Goal: Task Accomplishment & Management: Manage account settings

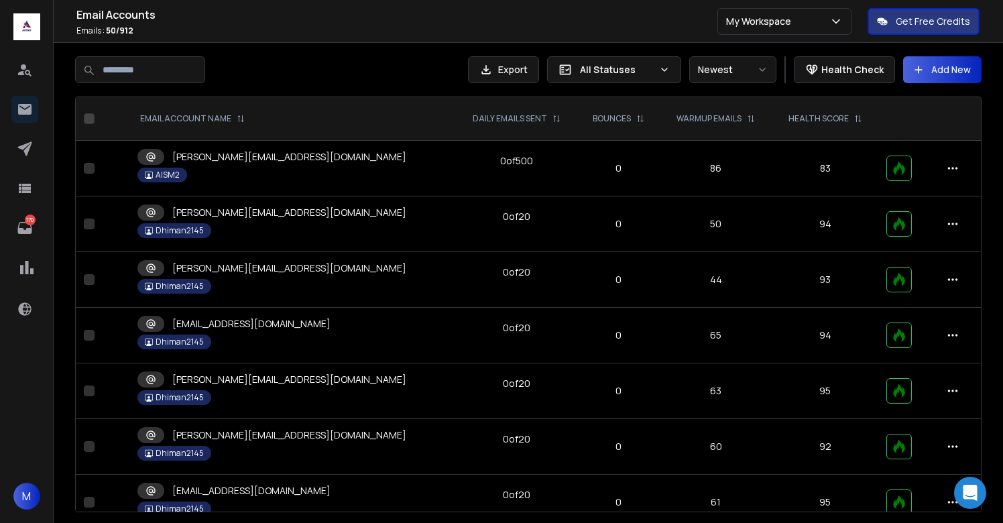
click at [326, 58] on div at bounding box center [267, 69] width 385 height 27
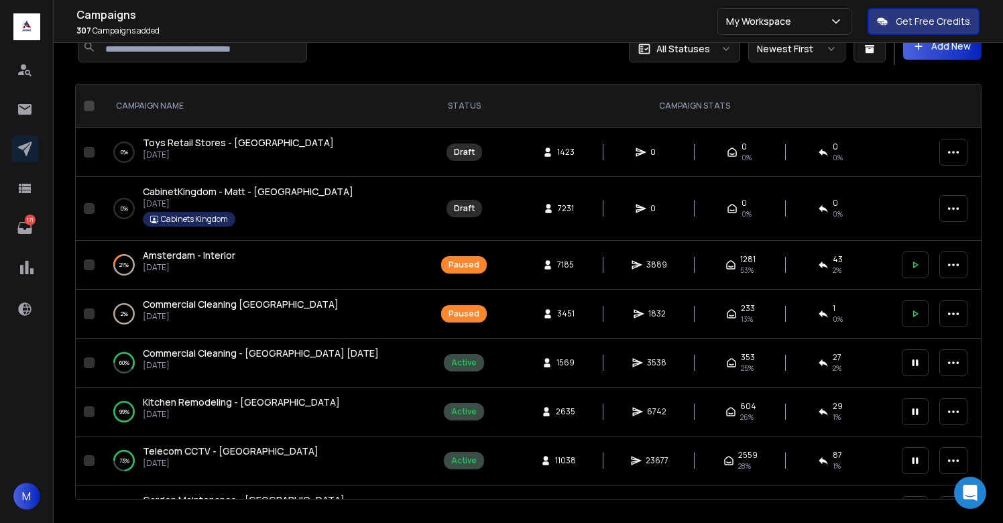
scroll to position [24, 0]
click at [915, 316] on icon at bounding box center [915, 313] width 12 height 12
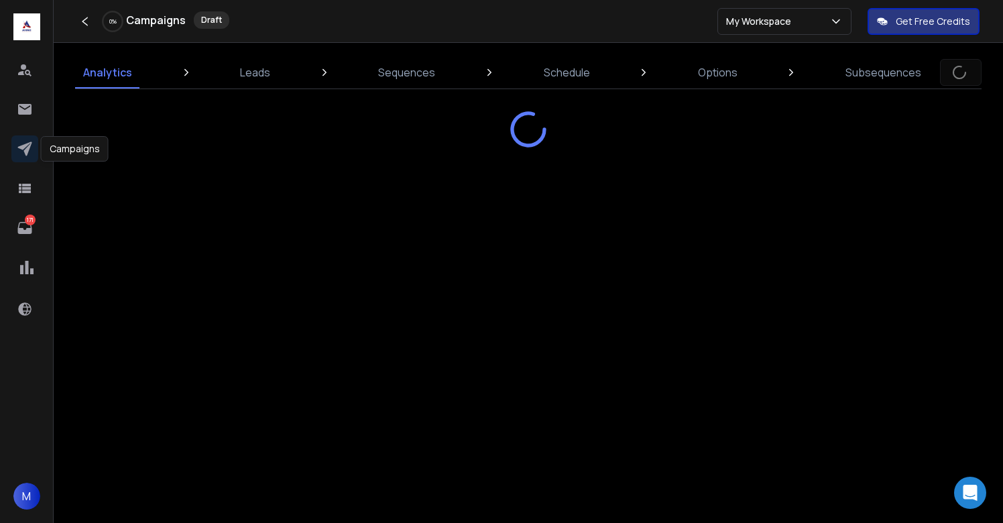
click at [27, 146] on icon at bounding box center [25, 149] width 16 height 16
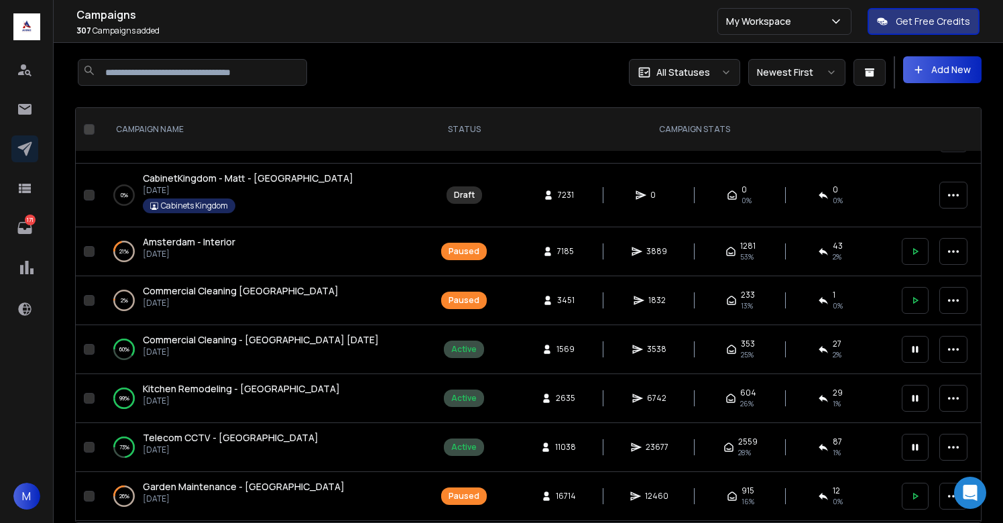
scroll to position [38, 0]
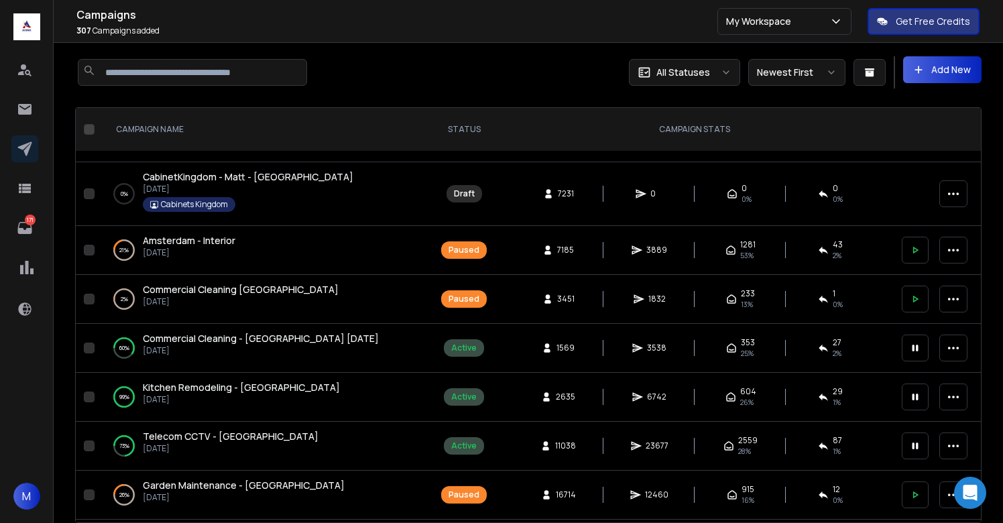
click at [91, 253] on button "button" at bounding box center [89, 250] width 11 height 11
click at [91, 300] on button "button" at bounding box center [89, 299] width 11 height 11
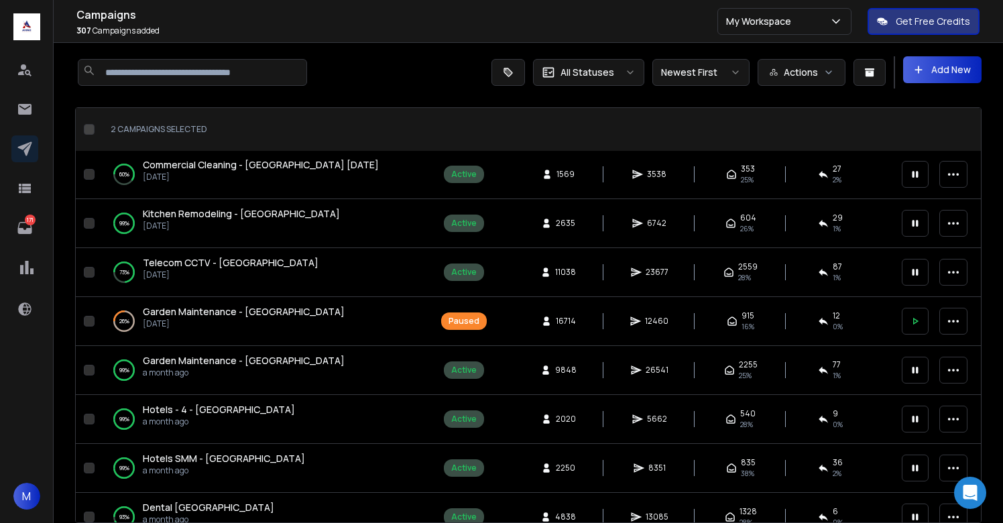
scroll to position [225, 0]
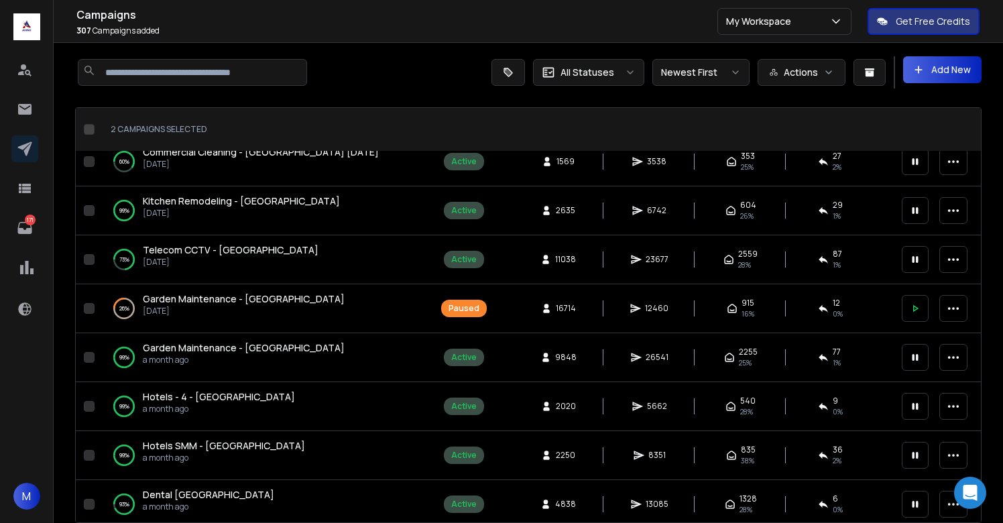
click at [90, 303] on button "button" at bounding box center [89, 308] width 11 height 11
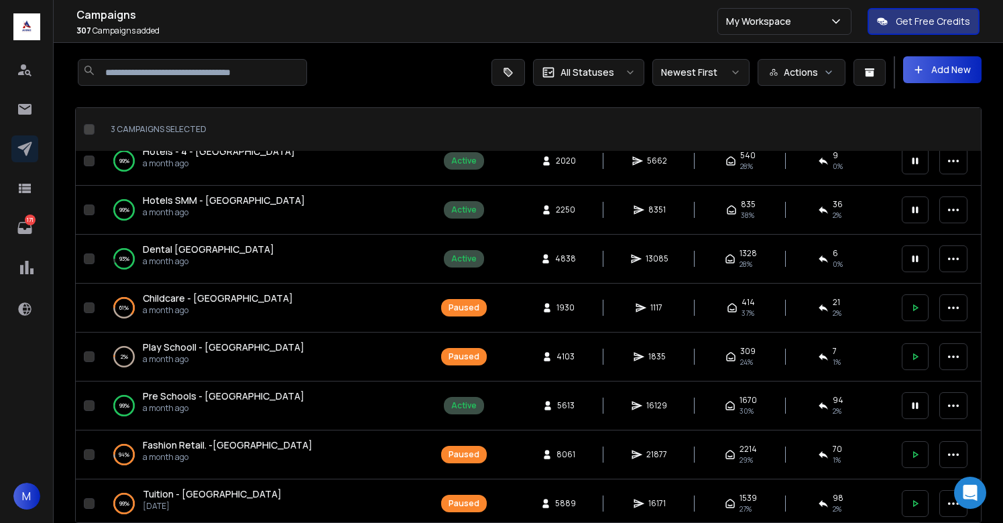
scroll to position [471, 0]
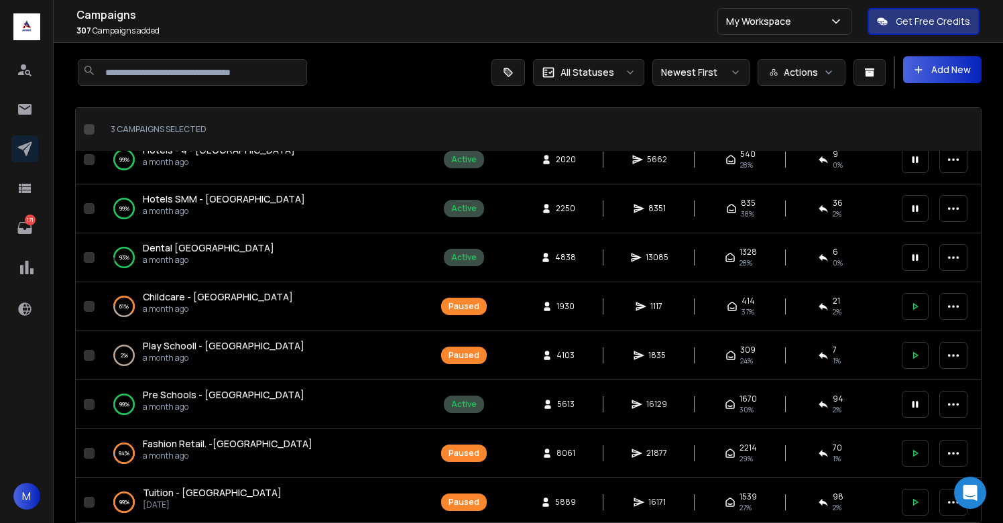
click at [86, 309] on button "button" at bounding box center [89, 306] width 11 height 11
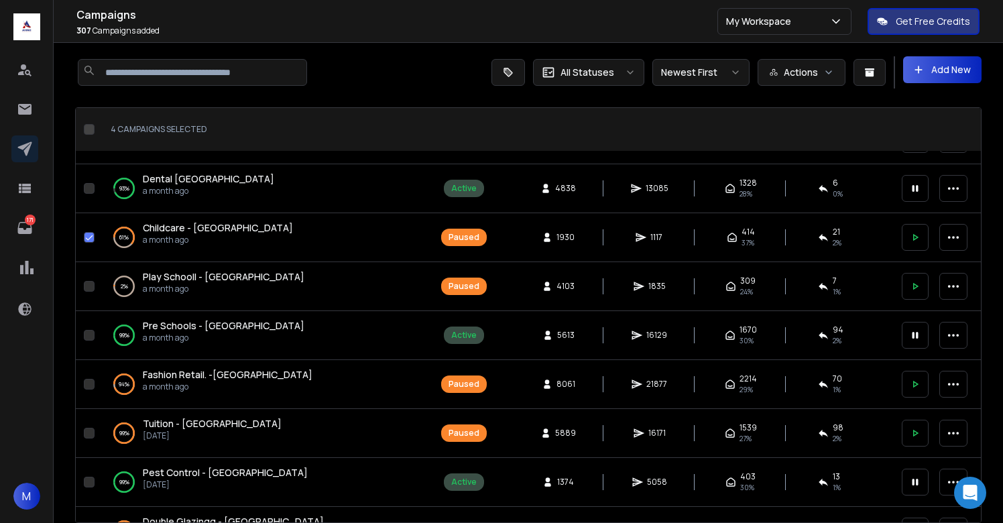
scroll to position [551, 0]
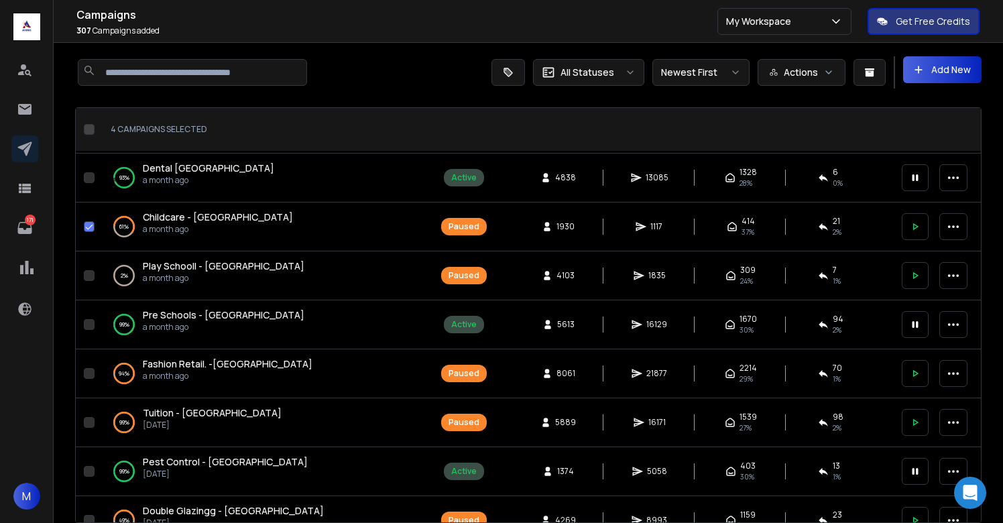
click at [89, 276] on button "button" at bounding box center [89, 275] width 11 height 11
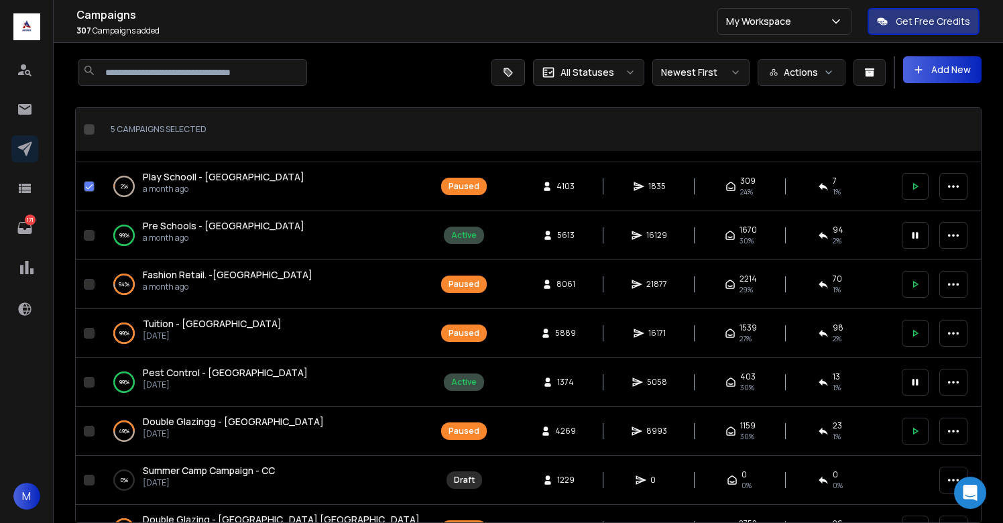
scroll to position [649, 0]
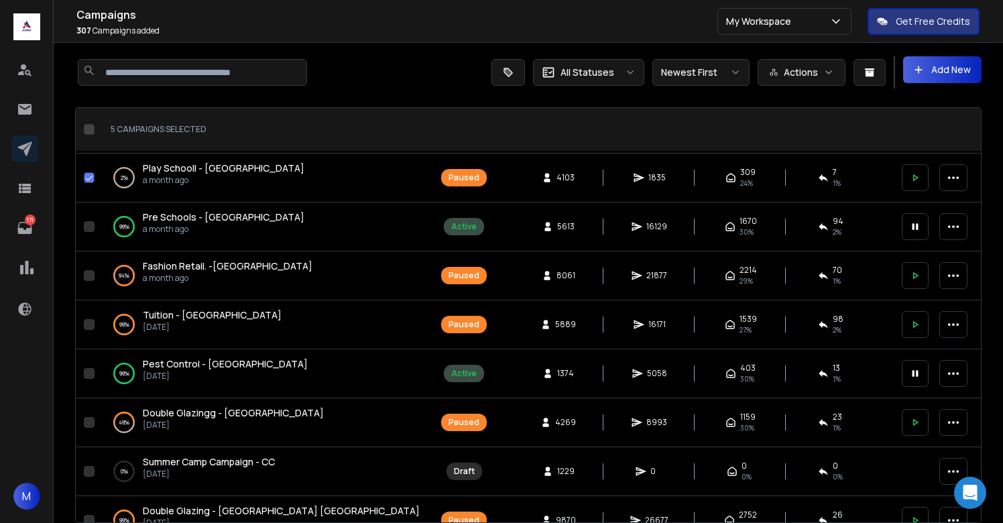
click at [93, 323] on button "button" at bounding box center [89, 324] width 11 height 11
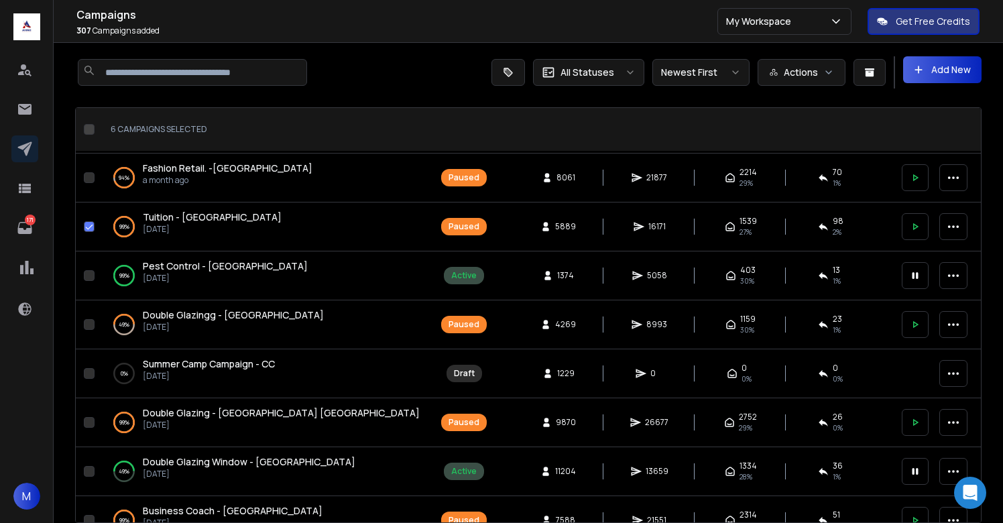
scroll to position [759, 0]
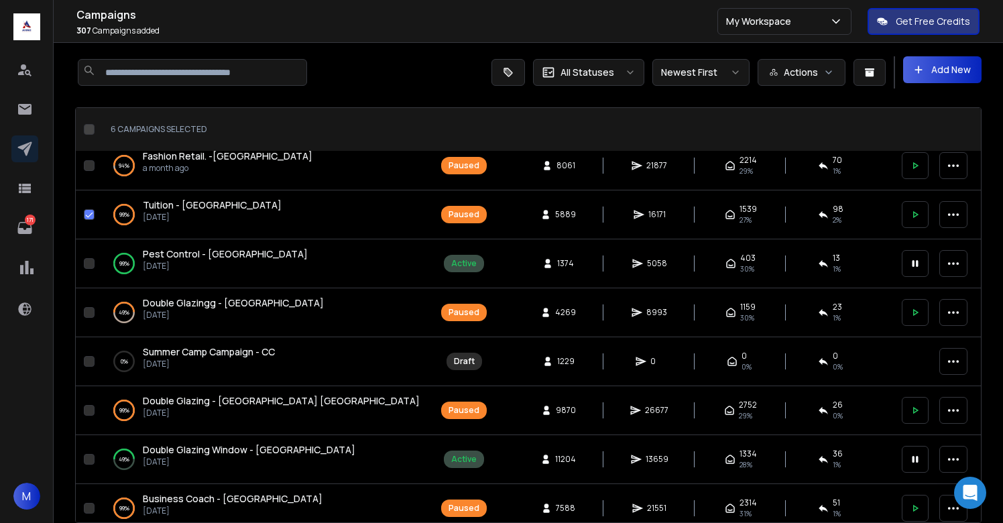
click at [91, 318] on td at bounding box center [88, 312] width 24 height 49
click at [88, 313] on button "button" at bounding box center [89, 312] width 11 height 11
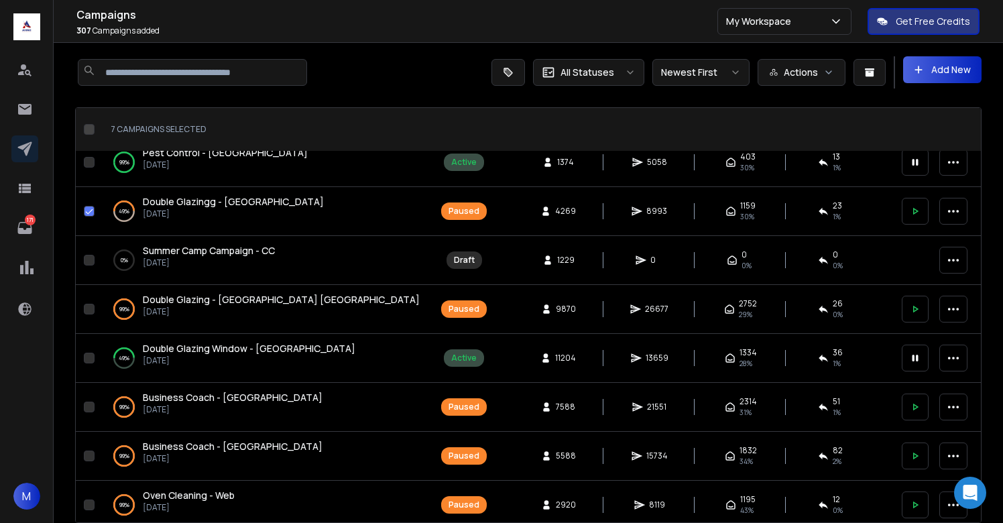
scroll to position [873, 0]
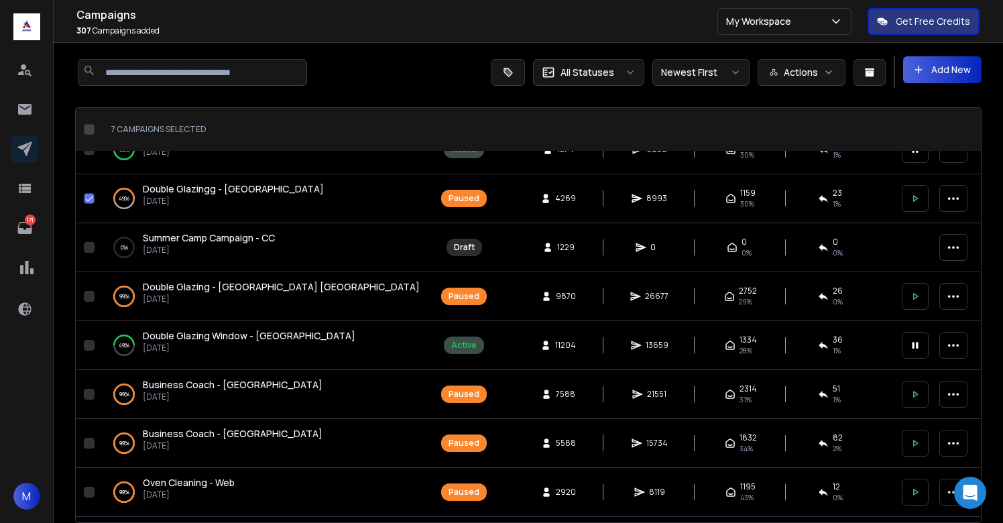
click at [88, 345] on button "button" at bounding box center [89, 345] width 11 height 11
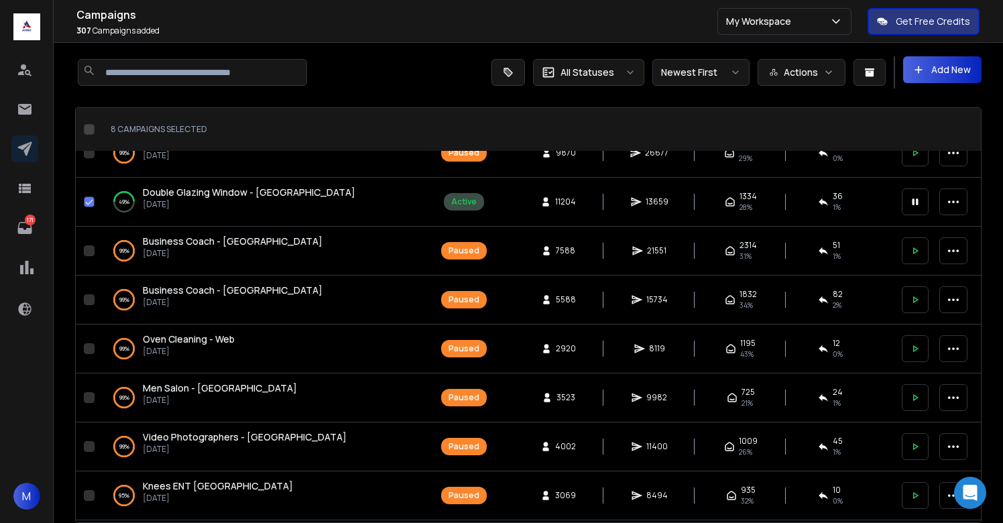
scroll to position [1014, 0]
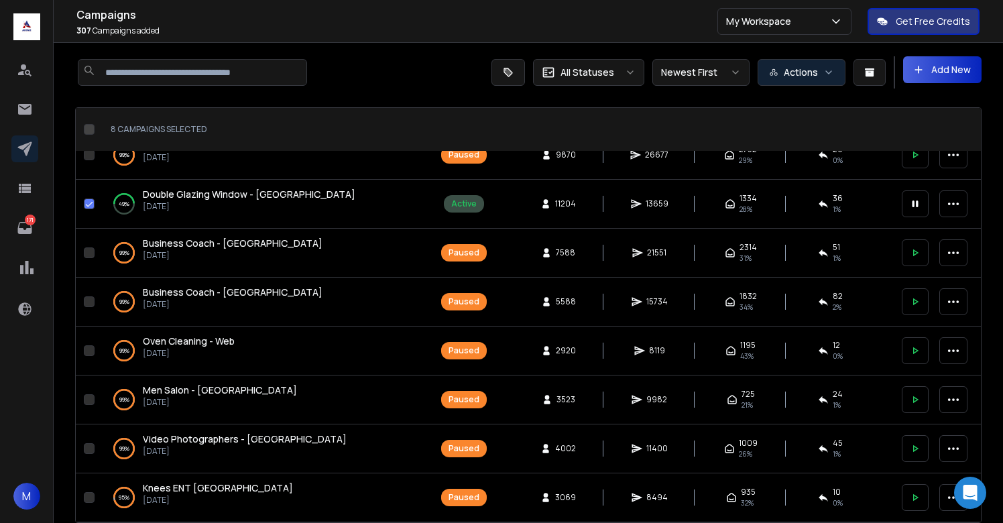
click at [807, 66] on button "Actions" at bounding box center [802, 72] width 88 height 27
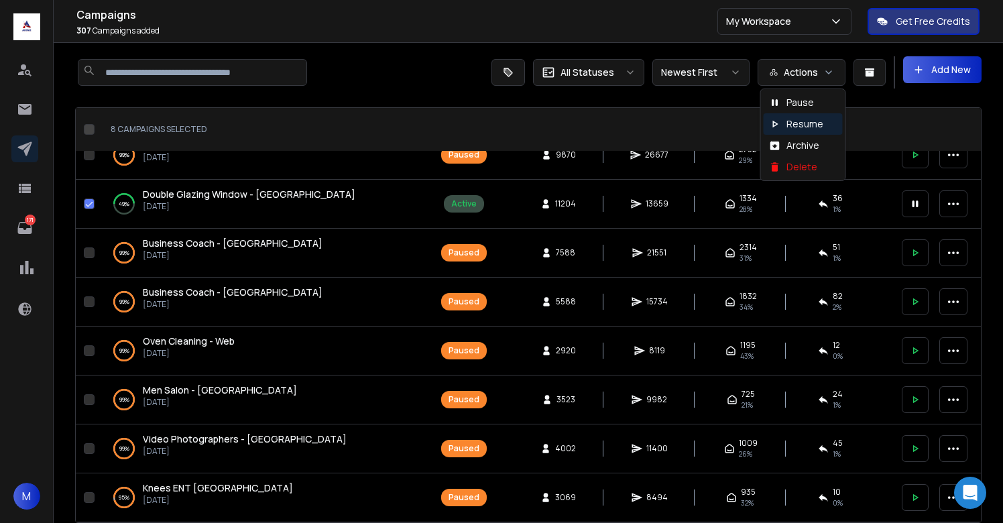
click at [806, 127] on p "Resume" at bounding box center [804, 123] width 37 height 13
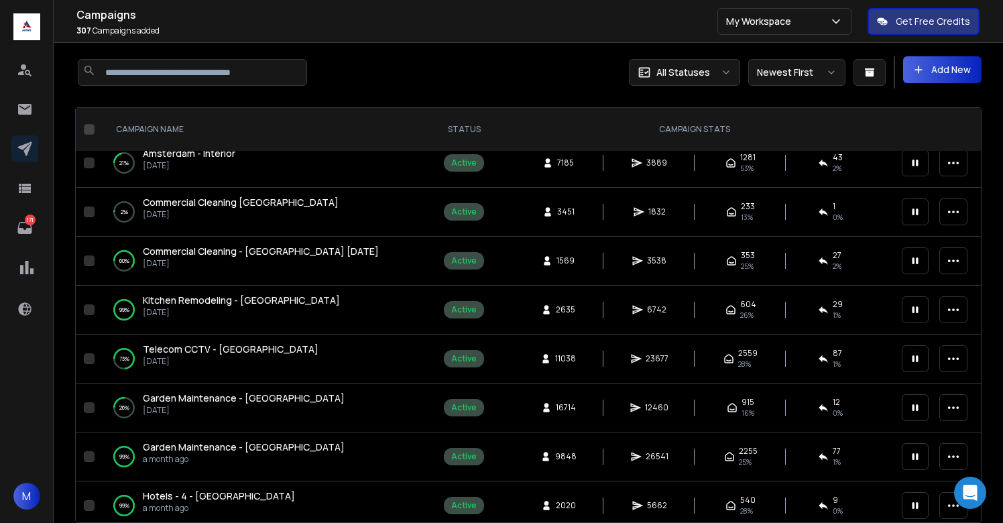
scroll to position [131, 0]
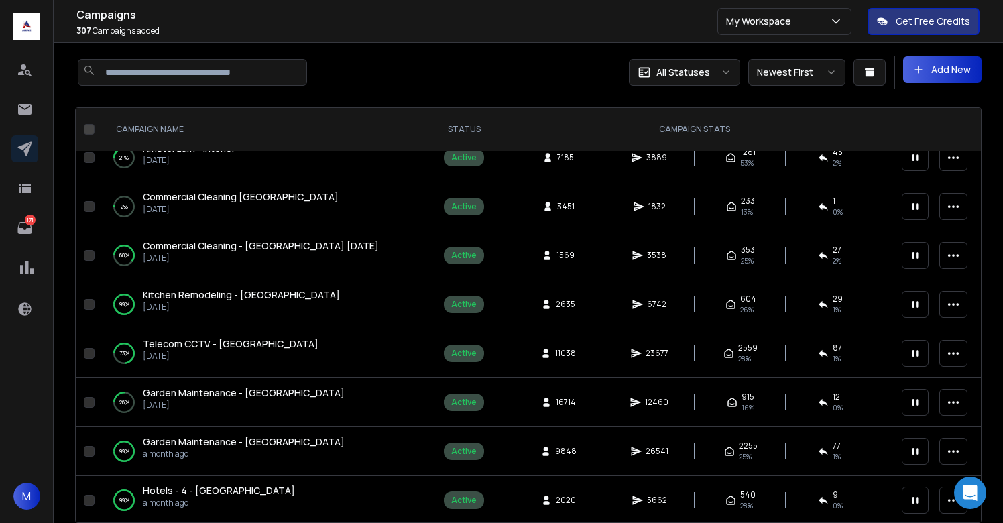
click at [235, 301] on span "Kitchen Remodeling - [GEOGRAPHIC_DATA]" at bounding box center [241, 294] width 197 height 13
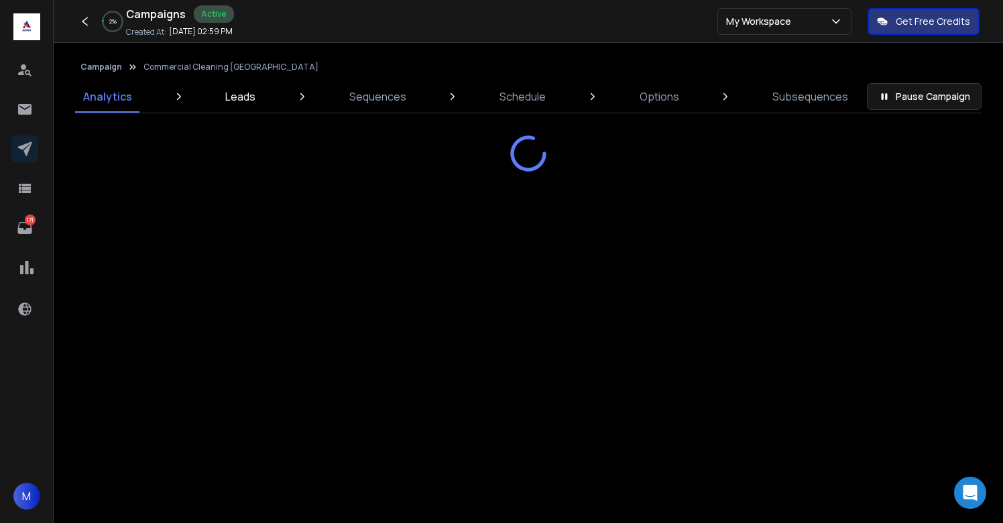
click at [229, 105] on link "Leads" at bounding box center [240, 96] width 46 height 32
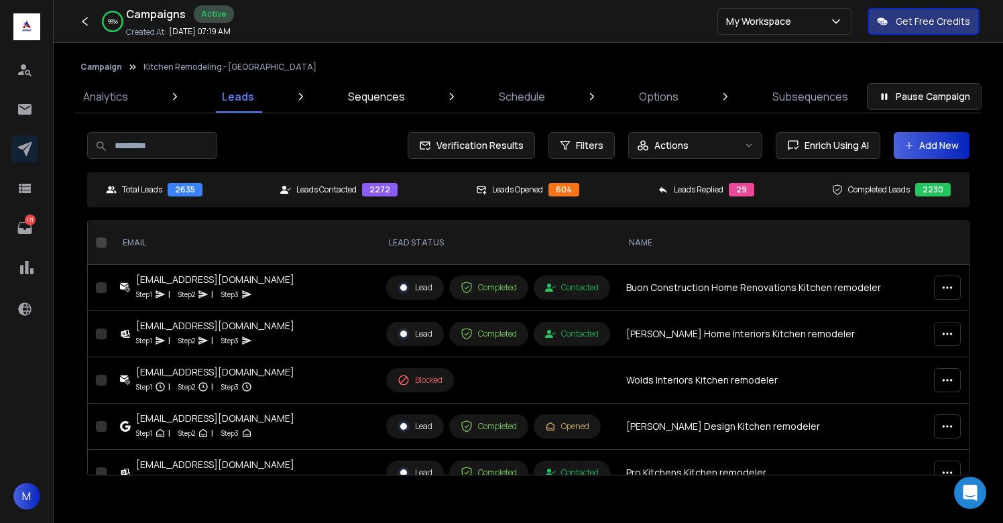
click at [374, 94] on p "Sequences" at bounding box center [376, 97] width 57 height 16
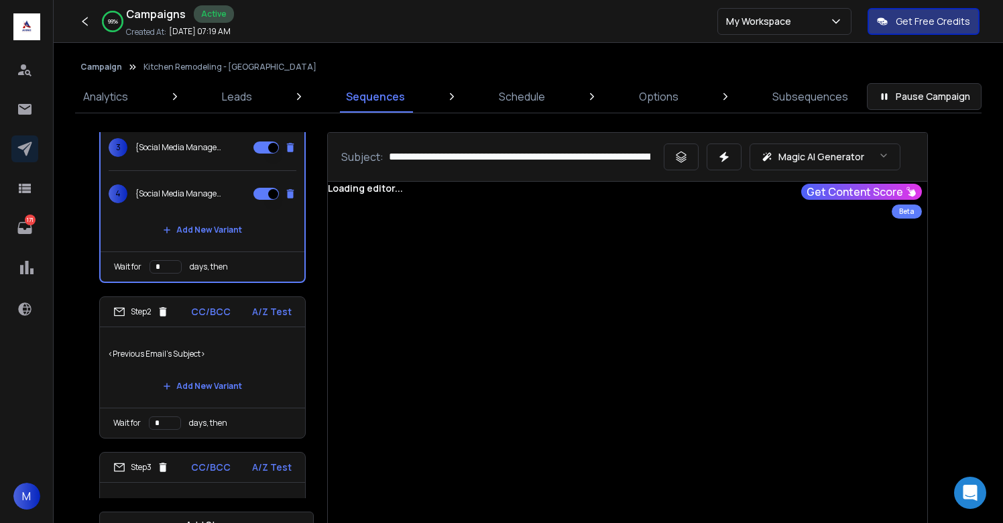
scroll to position [142, 0]
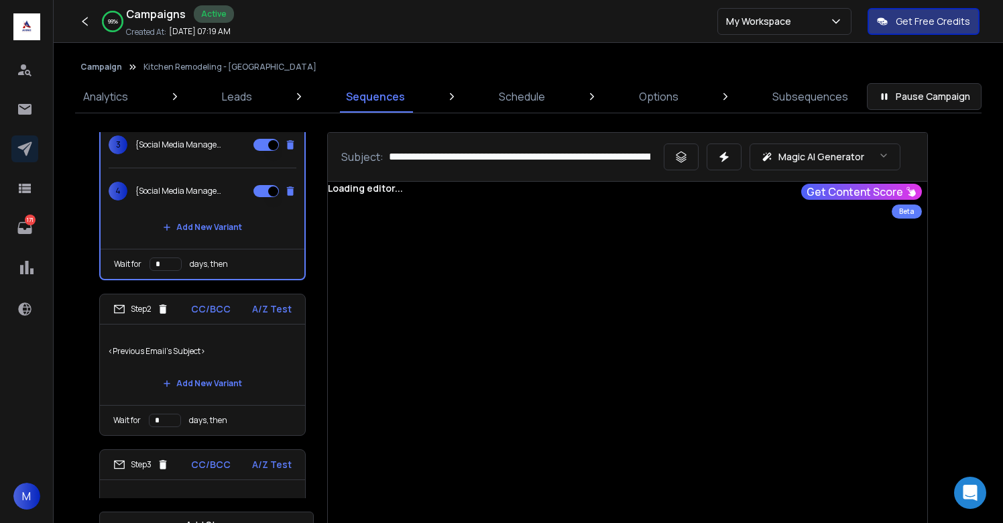
click at [254, 350] on p "<Previous Email's Subject>" at bounding box center [202, 352] width 189 height 38
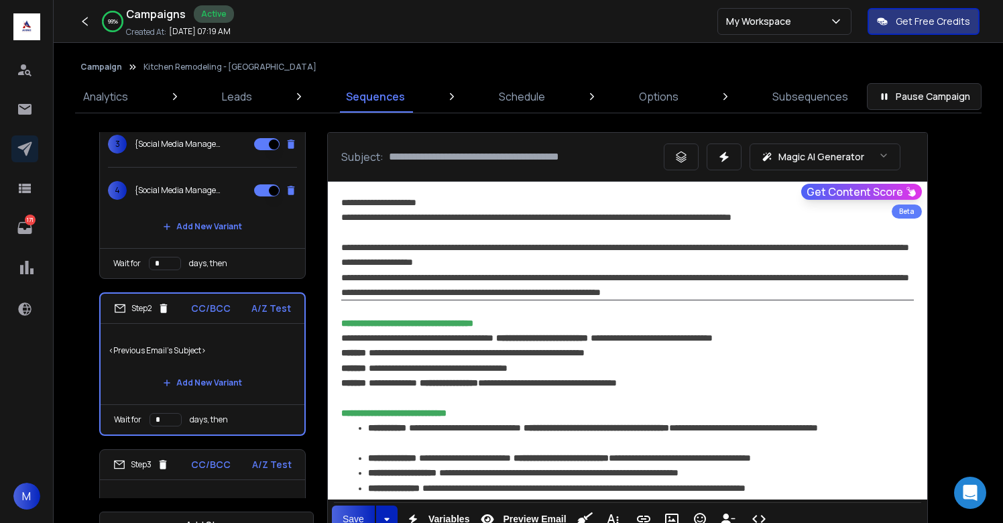
click at [254, 350] on p "<Previous Email's Subject>" at bounding box center [203, 351] width 188 height 38
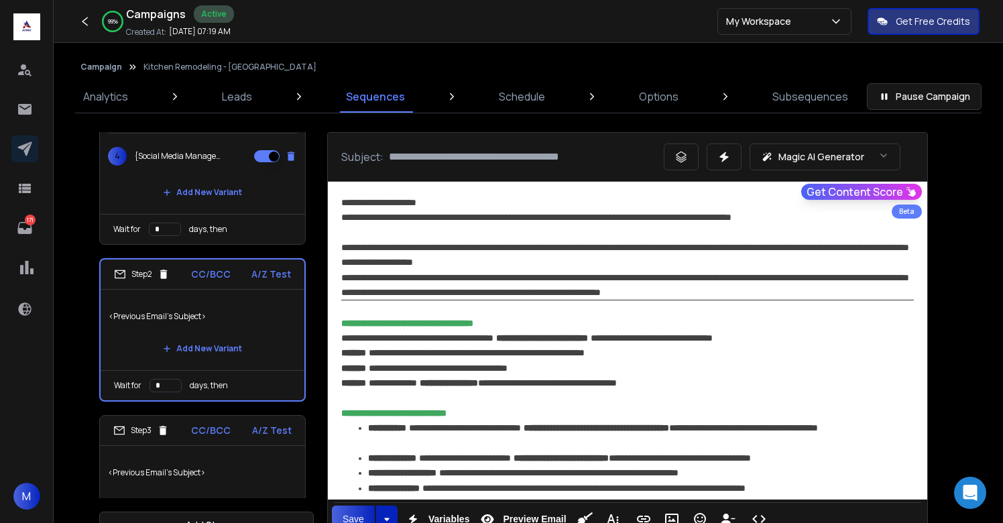
scroll to position [205, 0]
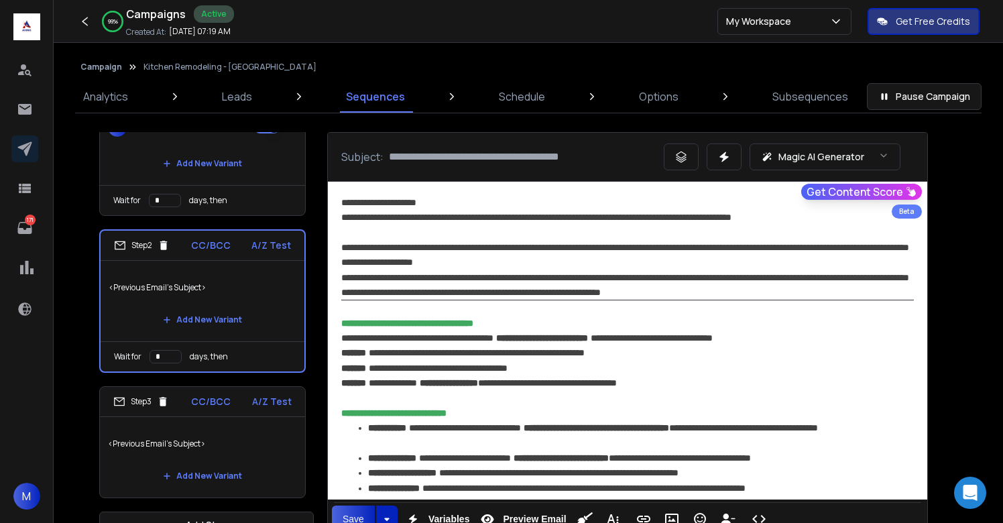
click at [241, 437] on p "<Previous Email's Subject>" at bounding box center [202, 444] width 189 height 38
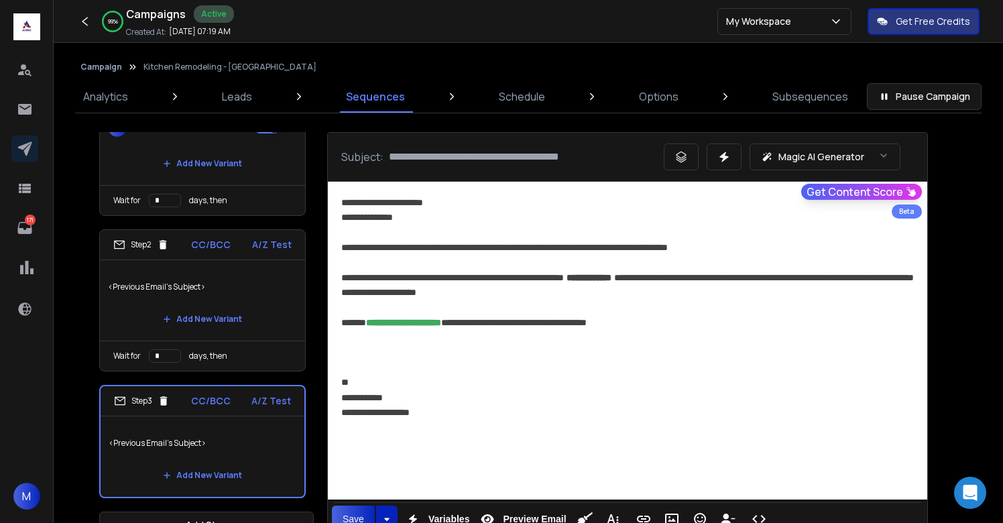
click at [243, 295] on p "<Previous Email's Subject>" at bounding box center [202, 287] width 189 height 38
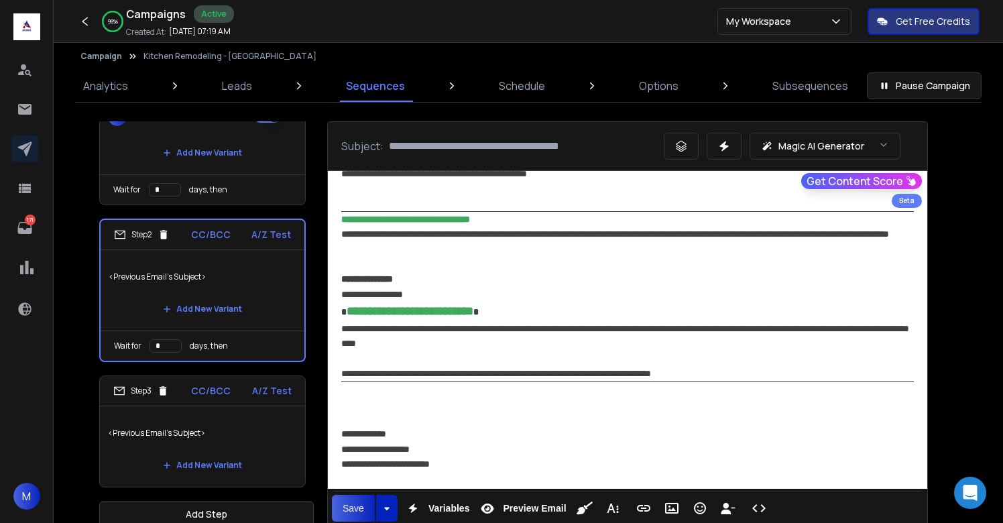
scroll to position [34, 0]
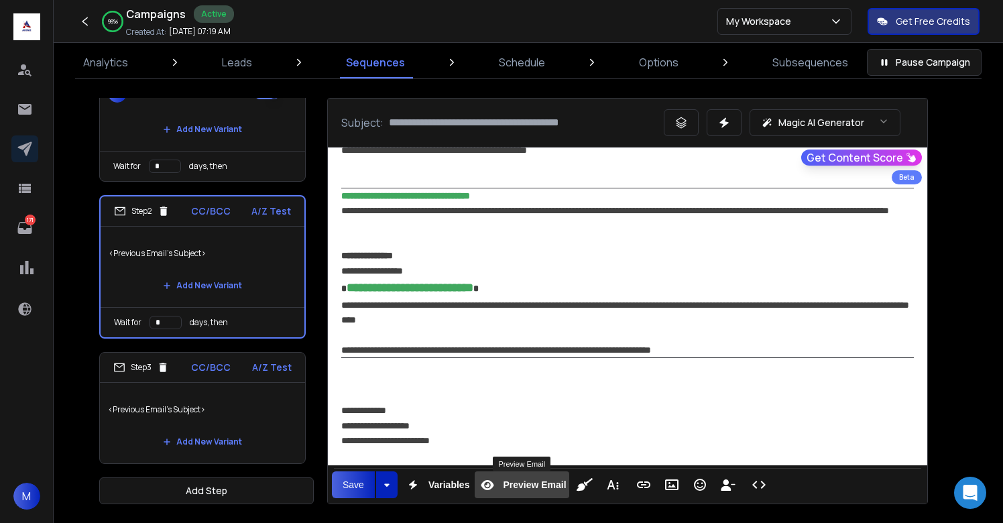
click at [516, 493] on div "Preview Email" at bounding box center [522, 485] width 94 height 22
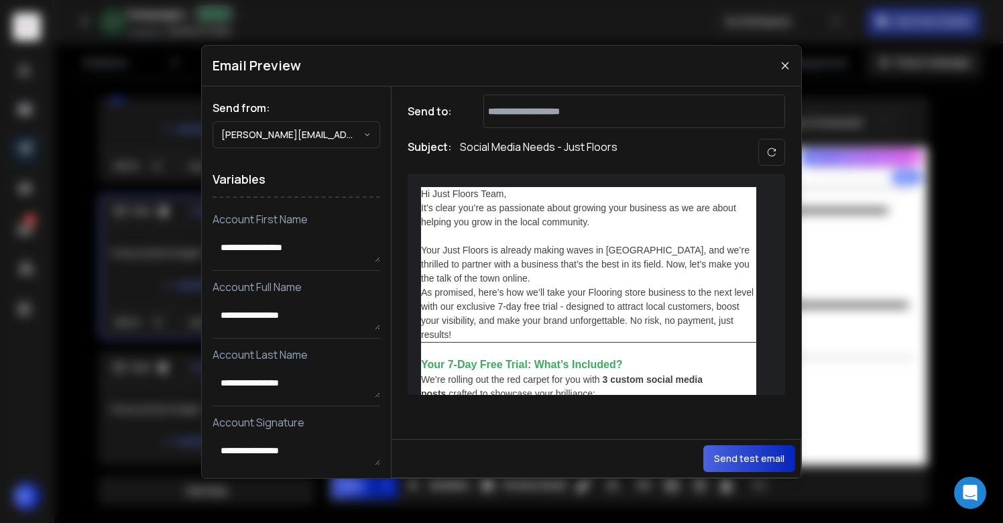
click at [591, 230] on div at bounding box center [588, 236] width 335 height 14
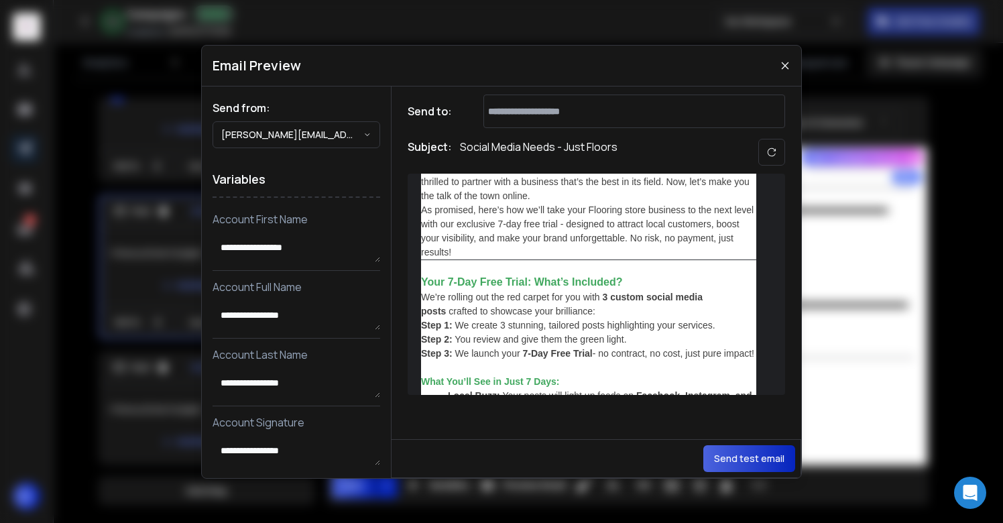
scroll to position [87, 0]
